Goal: Information Seeking & Learning: Learn about a topic

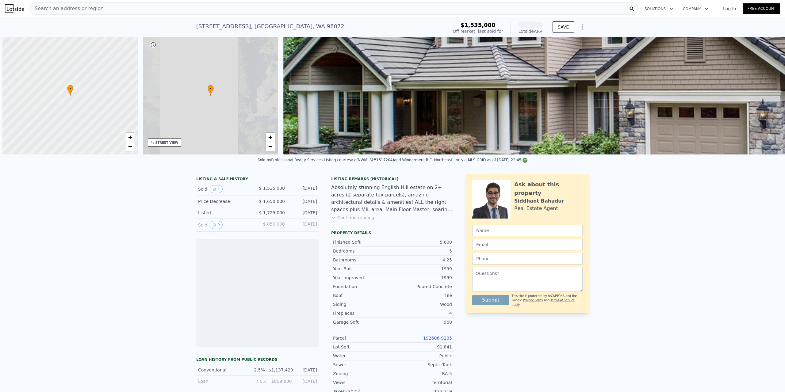
scroll to position [0, 2]
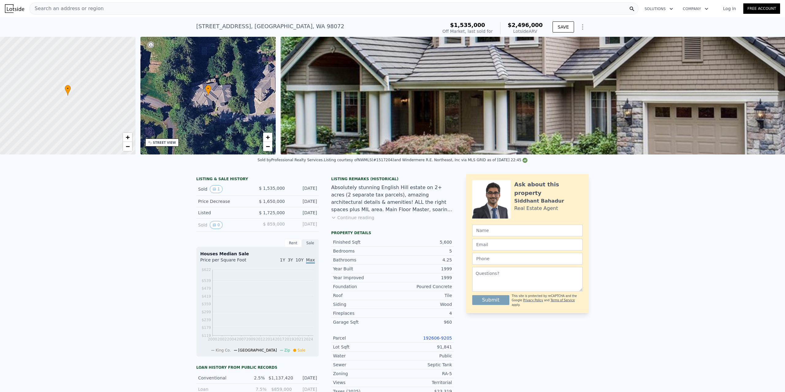
click at [423, 99] on img at bounding box center [671, 96] width 780 height 118
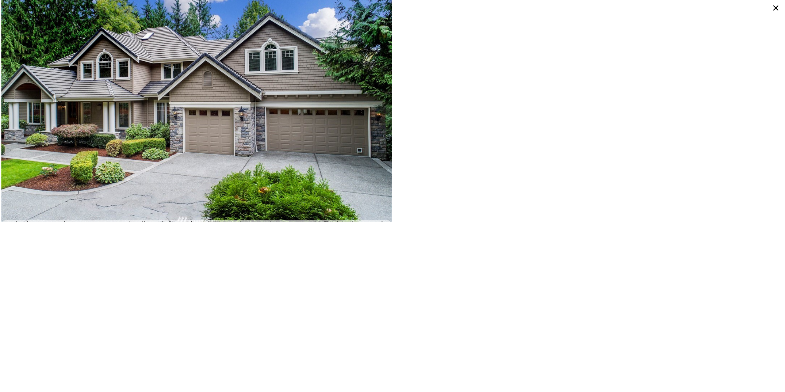
scroll to position [0, 0]
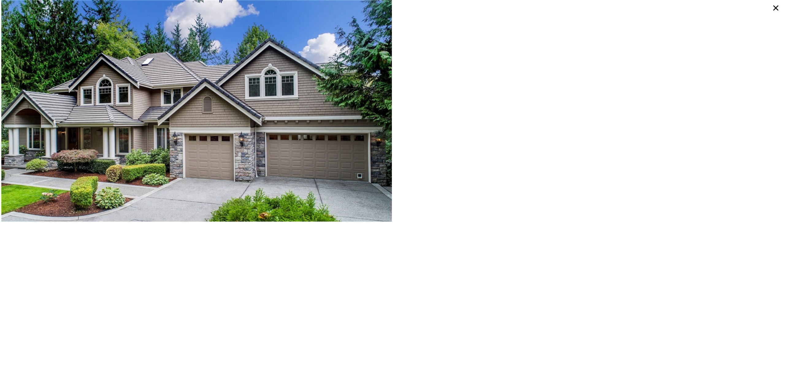
drag, startPoint x: 462, startPoint y: 162, endPoint x: 461, endPoint y: 165, distance: 3.1
click at [461, 165] on div at bounding box center [588, 111] width 391 height 222
click at [563, 178] on div at bounding box center [588, 111] width 391 height 222
drag, startPoint x: 558, startPoint y: 173, endPoint x: 553, endPoint y: 171, distance: 5.5
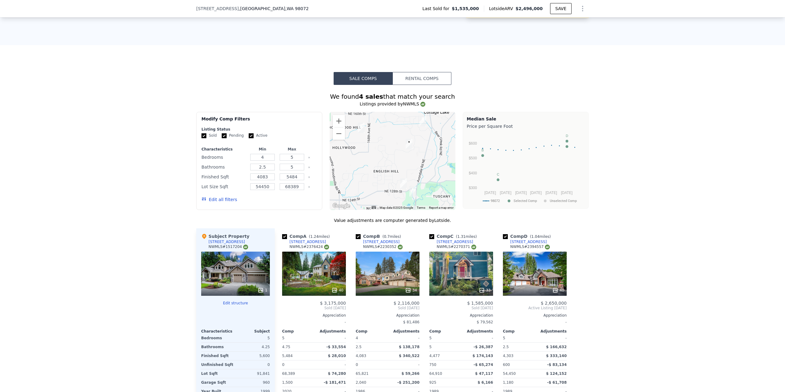
scroll to position [489, 0]
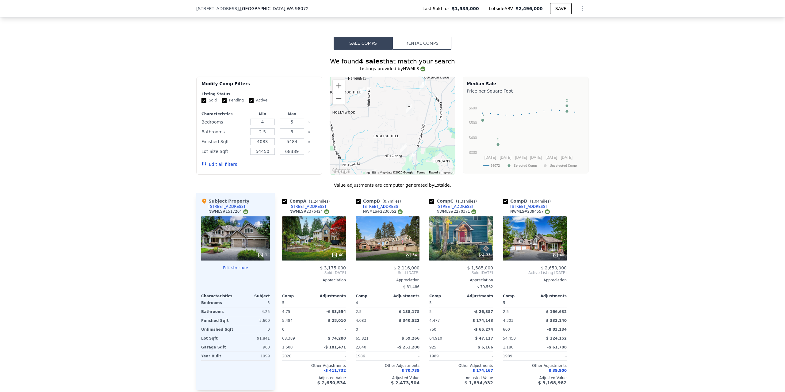
click at [214, 209] on div "[STREET_ADDRESS]" at bounding box center [227, 206] width 37 height 5
click at [233, 240] on div "1" at bounding box center [235, 239] width 69 height 44
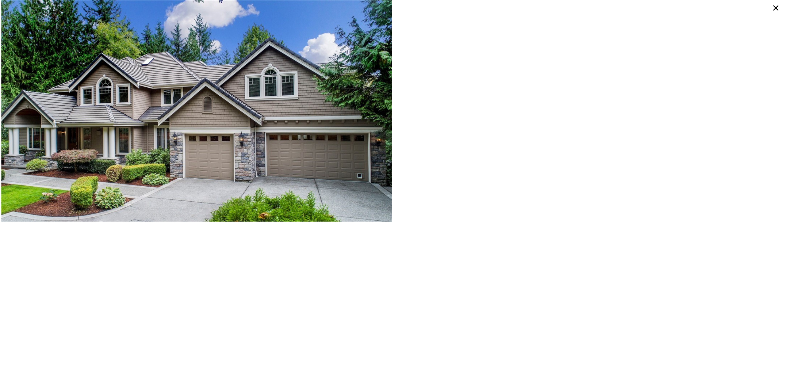
click at [772, 9] on icon at bounding box center [776, 7] width 11 height 11
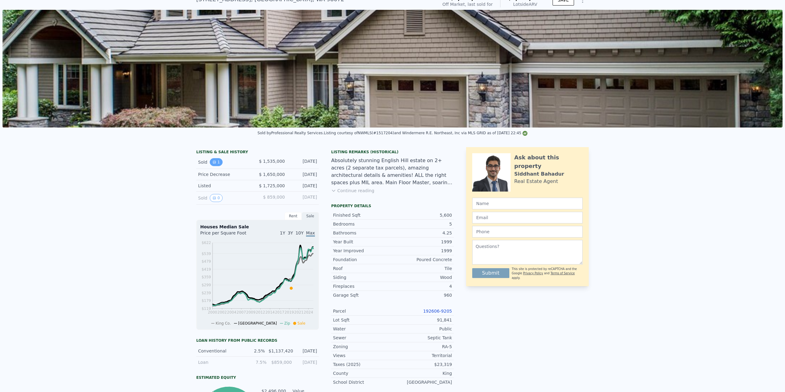
scroll to position [29, 0]
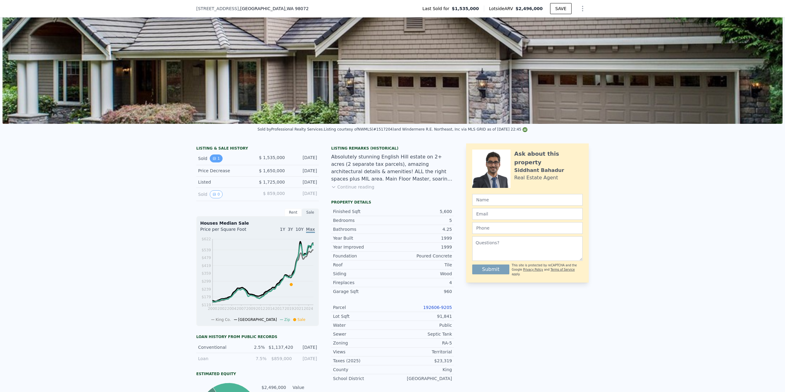
click at [213, 160] on icon "View historical data" at bounding box center [215, 159] width 4 height 4
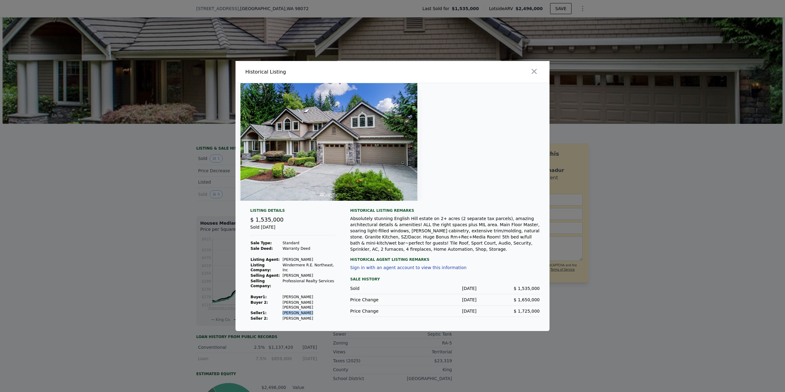
drag, startPoint x: 308, startPoint y: 304, endPoint x: 282, endPoint y: 304, distance: 26.4
click at [282, 310] on tr "Seller 1 : [PERSON_NAME]" at bounding box center [292, 313] width 85 height 6
drag, startPoint x: 311, startPoint y: 309, endPoint x: 282, endPoint y: 310, distance: 28.8
click at [282, 316] on tr "Seller 2: [PERSON_NAME]" at bounding box center [292, 319] width 85 height 6
click at [278, 316] on td "Seller 2:" at bounding box center [266, 319] width 32 height 6
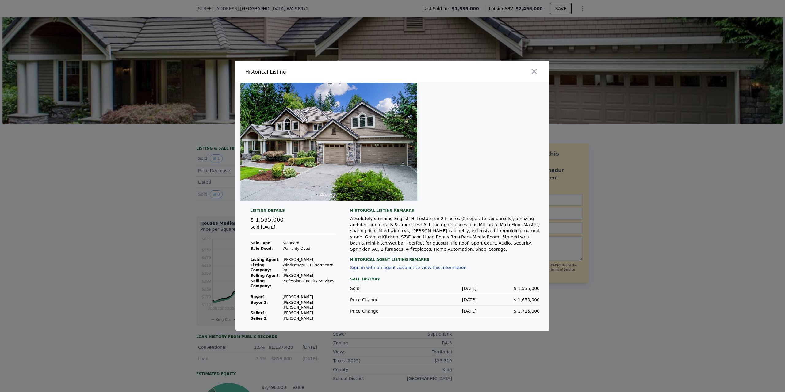
click at [139, 270] on div at bounding box center [392, 196] width 785 height 392
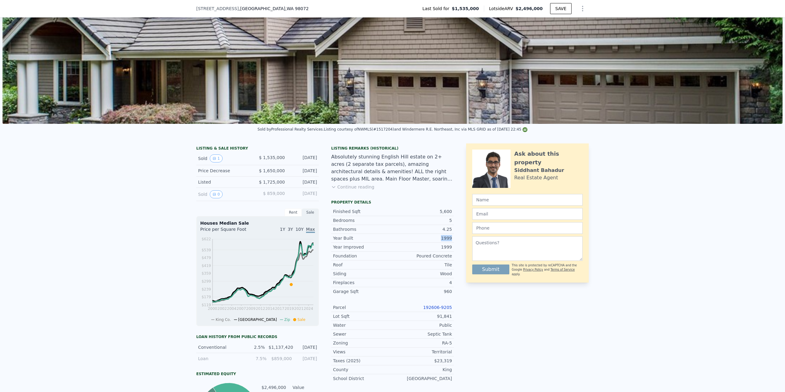
drag, startPoint x: 437, startPoint y: 243, endPoint x: 452, endPoint y: 242, distance: 14.8
click at [452, 242] on div "LISTING & SALE HISTORY Sold 1 $ 1,535,000 [DATE] Price Decrease $ 1,650,000 [DA…" at bounding box center [392, 293] width 393 height 299
click at [398, 241] on div "1999" at bounding box center [423, 238] width 60 height 6
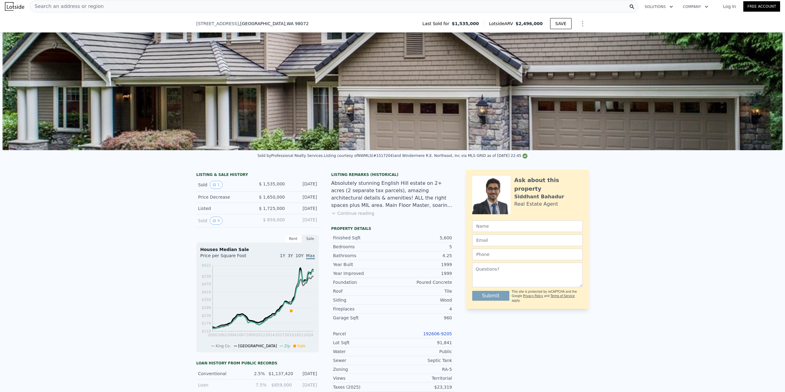
scroll to position [0, 0]
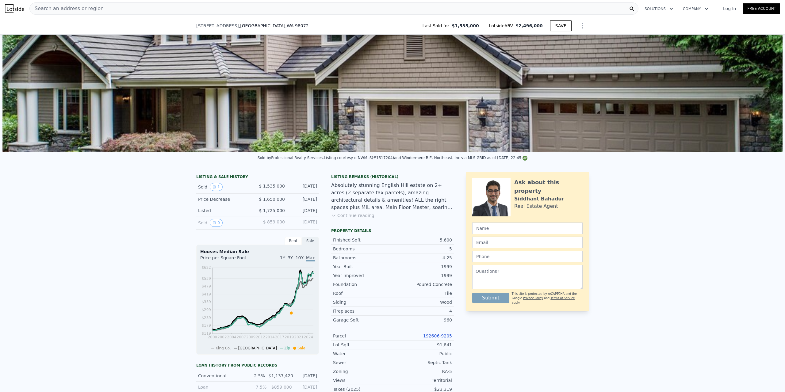
click at [320, 88] on img at bounding box center [392, 94] width 780 height 118
